Goal: Find specific page/section

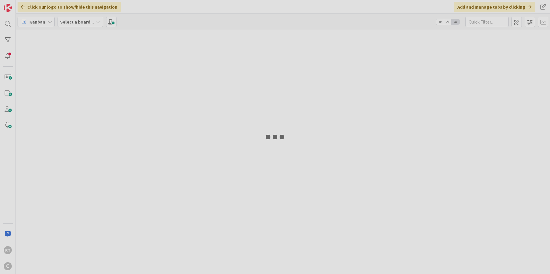
type input "[PERSON_NAME]"
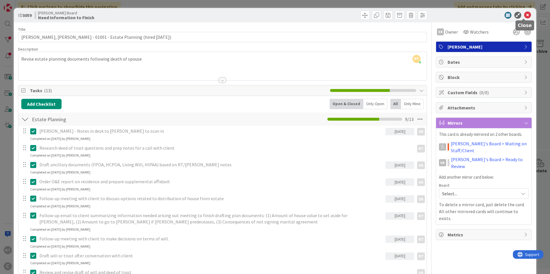
click at [525, 15] on icon at bounding box center [527, 15] width 7 height 7
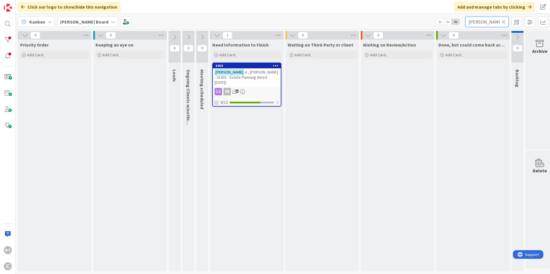
click at [503, 24] on input "[PERSON_NAME]" at bounding box center [487, 22] width 43 height 10
click at [505, 22] on icon at bounding box center [504, 21] width 4 height 5
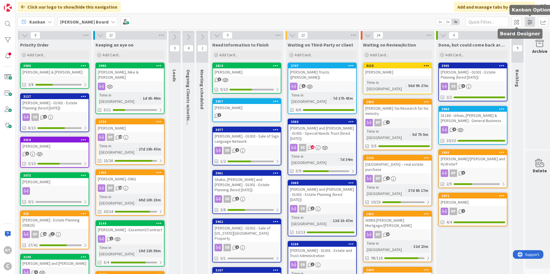
click at [530, 23] on span at bounding box center [530, 22] width 10 height 10
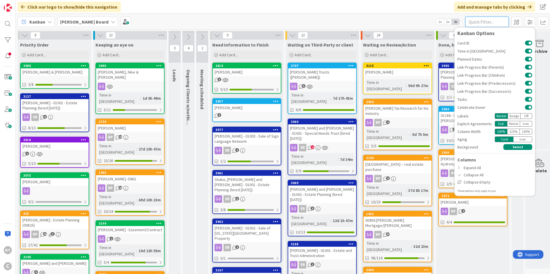
click at [482, 22] on input "text" at bounding box center [487, 22] width 43 height 10
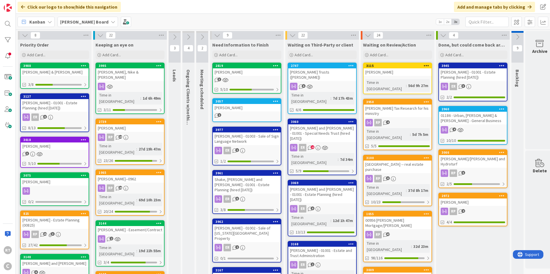
click at [201, 35] on icon at bounding box center [202, 37] width 6 height 6
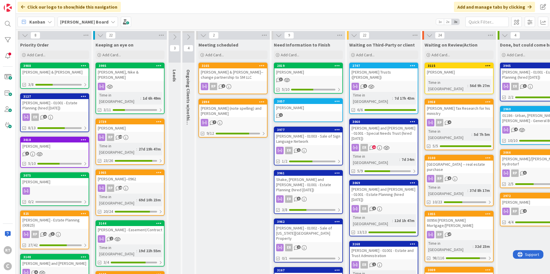
click at [201, 35] on icon at bounding box center [203, 35] width 6 height 6
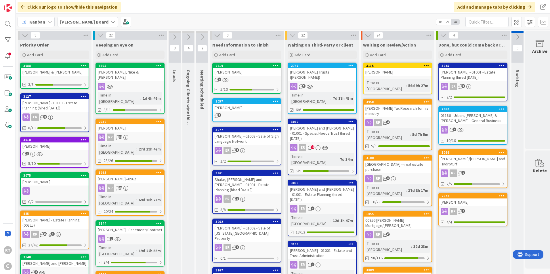
click at [188, 35] on icon at bounding box center [188, 37] width 6 height 6
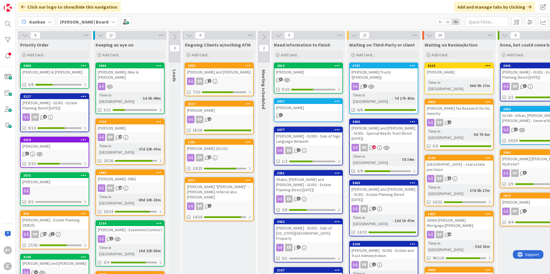
click at [188, 35] on icon at bounding box center [189, 35] width 6 height 6
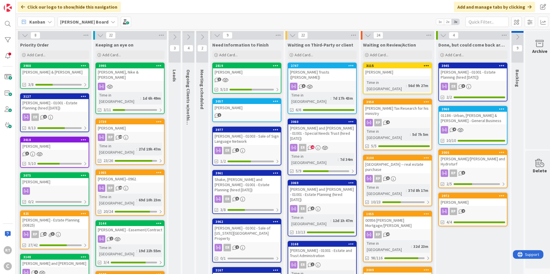
click at [173, 34] on icon at bounding box center [174, 37] width 6 height 6
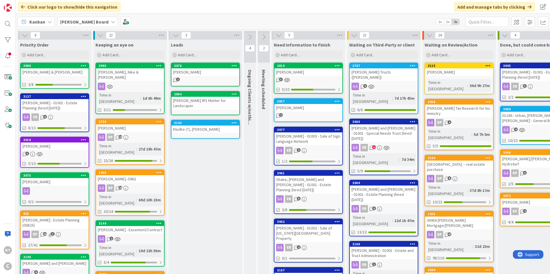
click at [173, 34] on icon at bounding box center [176, 35] width 6 height 6
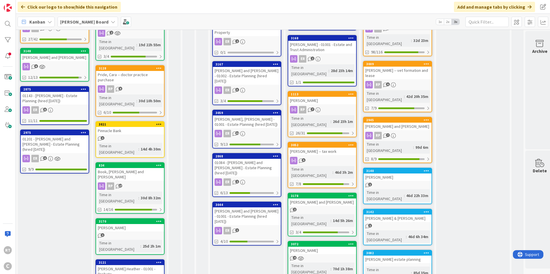
scroll to position [259, 0]
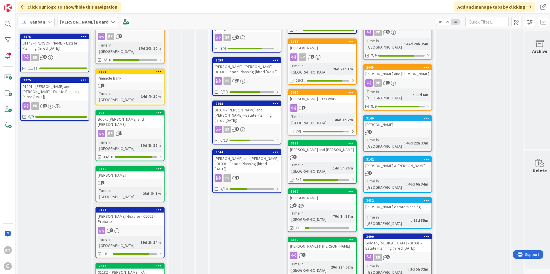
click at [396, 240] on div "Golden, [MEDICAL_DATA] - 01001 - Estate Planning (hired [DATE])" at bounding box center [398, 246] width 68 height 13
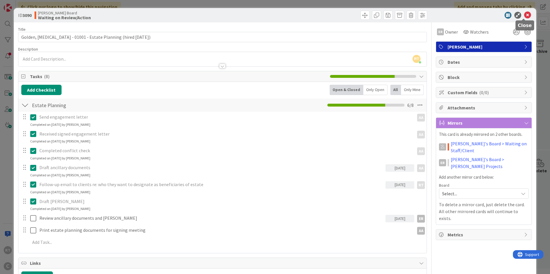
click at [524, 14] on icon at bounding box center [527, 15] width 7 height 7
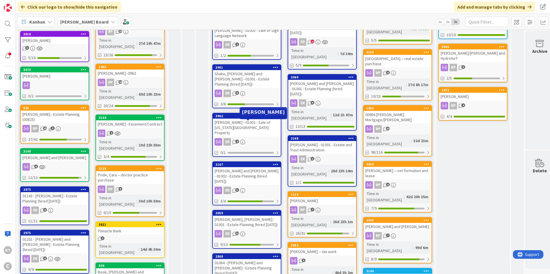
scroll to position [106, 0]
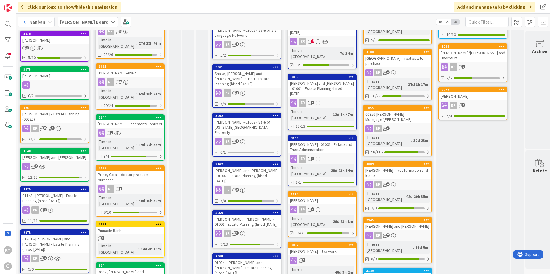
click at [234, 216] on div "[PERSON_NAME], [PERSON_NAME] - 01001 - Estate Planning (hired [DATE])" at bounding box center [247, 222] width 68 height 13
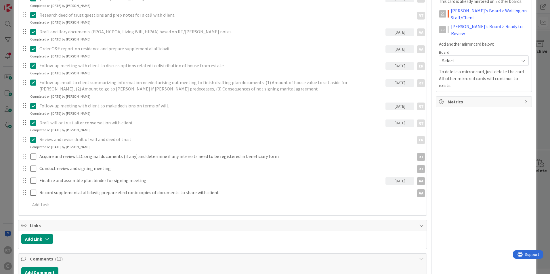
scroll to position [201, 0]
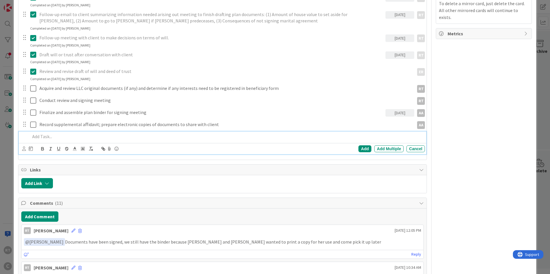
click at [38, 136] on p at bounding box center [226, 136] width 392 height 7
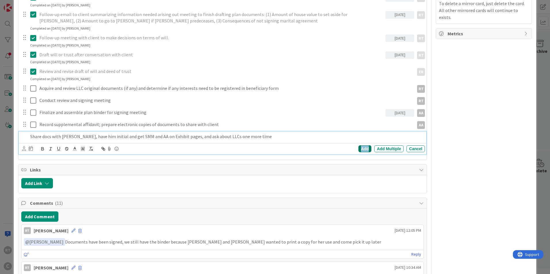
click at [358, 147] on div "Add" at bounding box center [364, 149] width 13 height 7
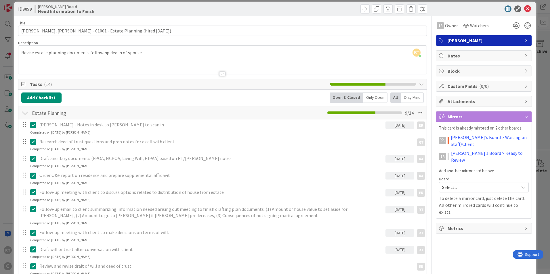
scroll to position [0, 0]
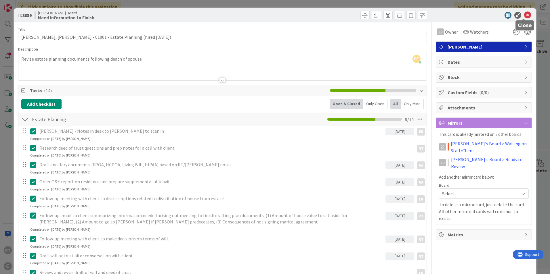
click at [524, 17] on icon at bounding box center [527, 15] width 7 height 7
